Goal: Task Accomplishment & Management: Use online tool/utility

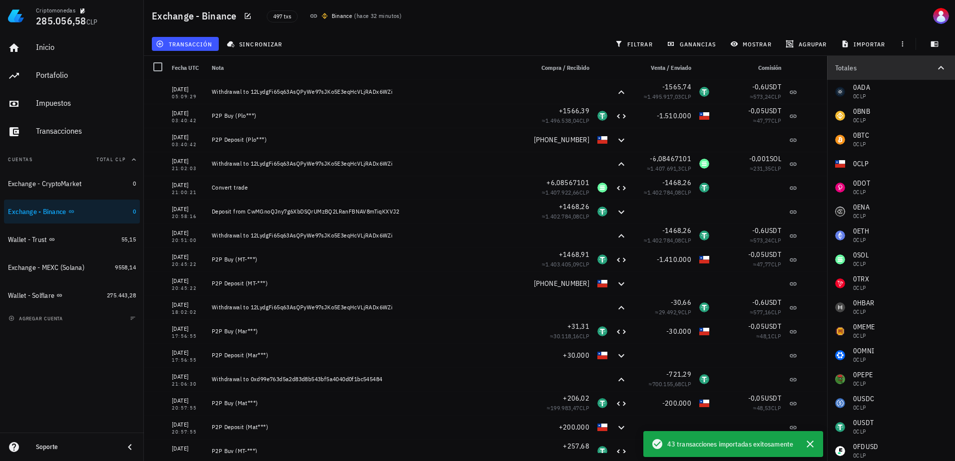
click at [938, 70] on icon "button" at bounding box center [941, 68] width 12 height 12
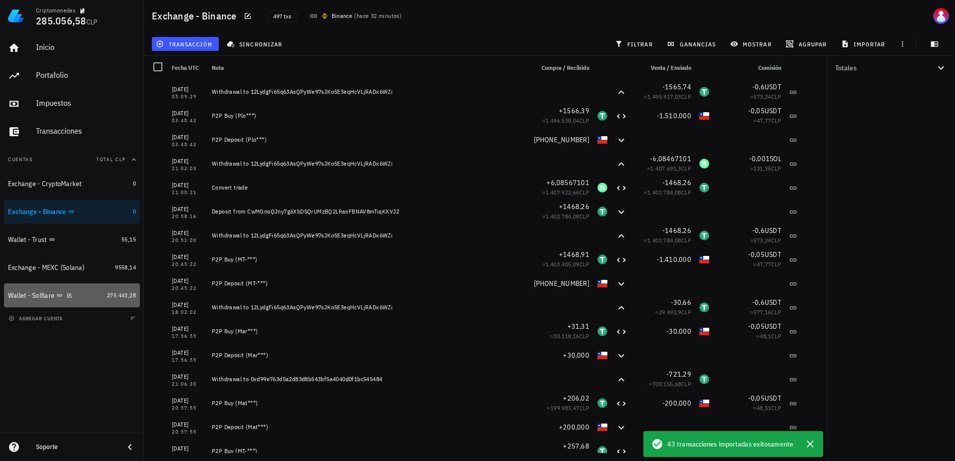
click at [94, 304] on div "Wallet - Solflare" at bounding box center [55, 295] width 95 height 21
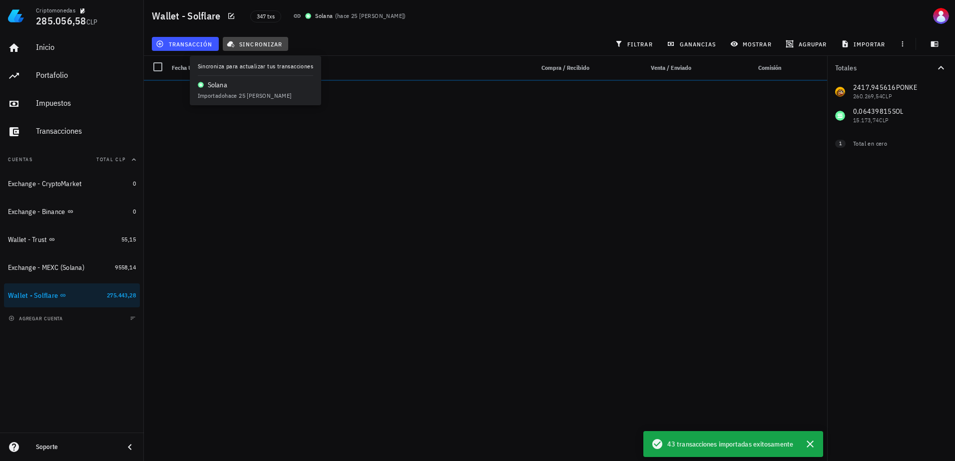
click at [249, 48] on button "sincronizar" at bounding box center [256, 44] width 66 height 14
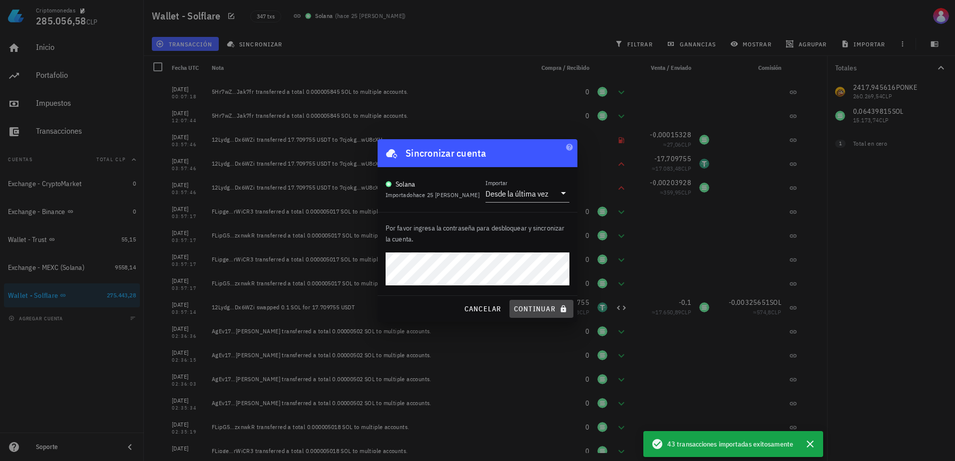
click at [539, 309] on span "continuar" at bounding box center [541, 309] width 56 height 9
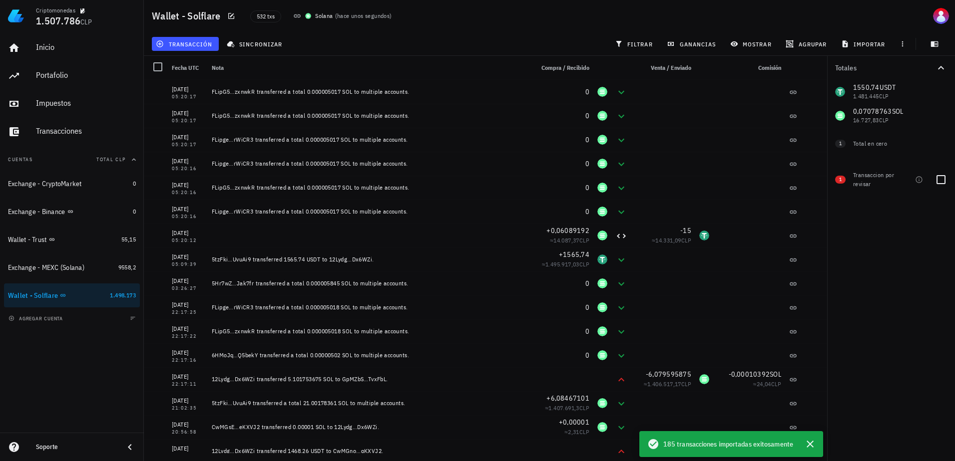
click at [904, 180] on div "Transaccion por revisar" at bounding box center [884, 180] width 62 height 30
click at [930, 179] on div "1 Transaccion por revisar" at bounding box center [891, 178] width 128 height 36
click at [940, 177] on div at bounding box center [940, 179] width 17 height 17
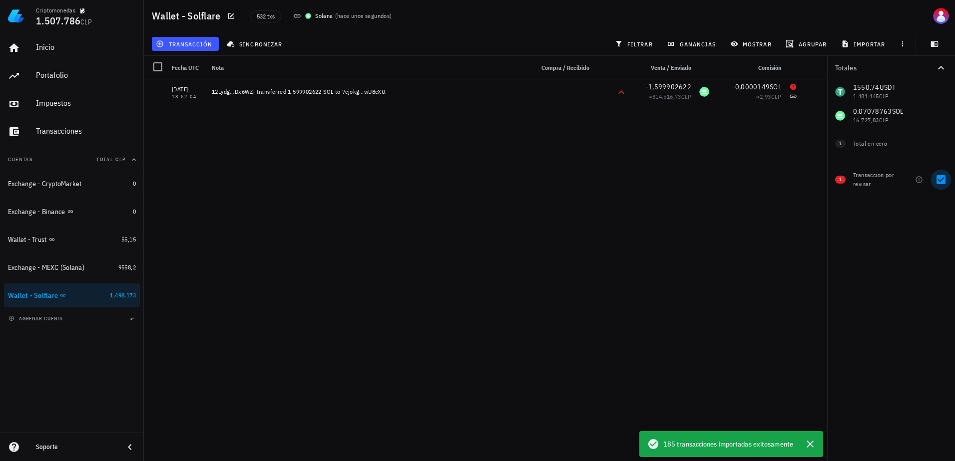
click at [946, 173] on div at bounding box center [940, 179] width 17 height 17
checkbox input "false"
